Goal: Navigation & Orientation: Find specific page/section

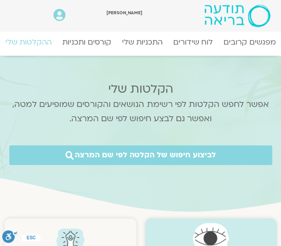
click at [174, 14] on link at bounding box center [221, 15] width 98 height 23
click at [174, 13] on link at bounding box center [221, 15] width 98 height 23
